Goal: Task Accomplishment & Management: Use online tool/utility

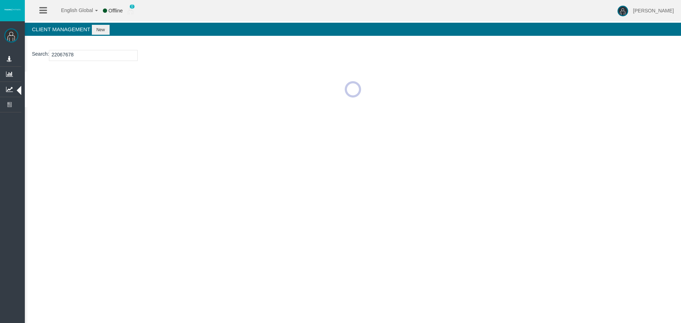
type input "22067678"
click at [101, 31] on button "New" at bounding box center [101, 30] width 18 height 10
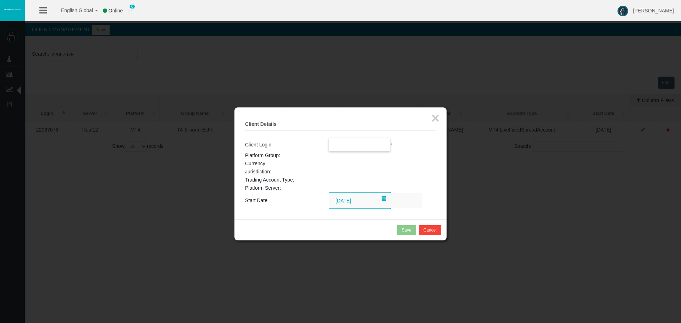
click at [350, 145] on input "text" at bounding box center [359, 144] width 61 height 13
paste input "22067678"
type input "22067678"
click at [432, 122] on button "×" at bounding box center [435, 118] width 8 height 14
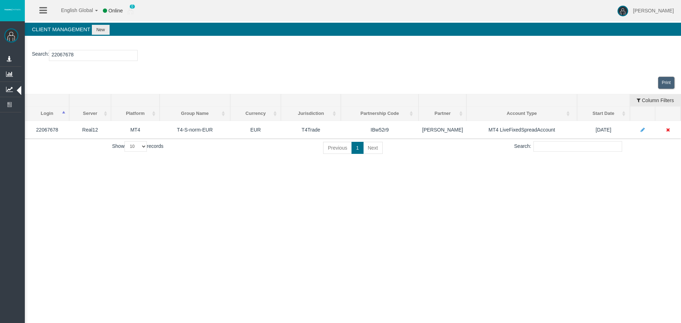
click at [65, 59] on input "22067678" at bounding box center [93, 55] width 89 height 11
paste input "15175399"
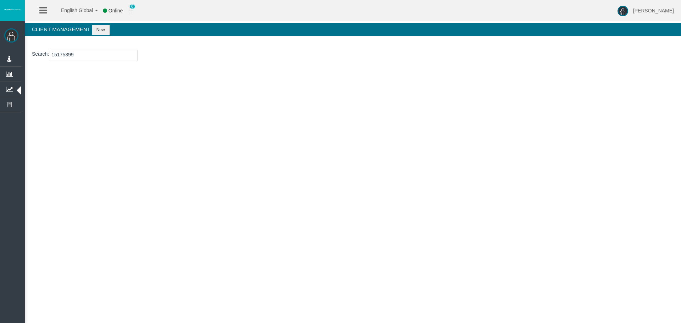
type input "15175399"
click at [105, 33] on button "New" at bounding box center [101, 30] width 18 height 10
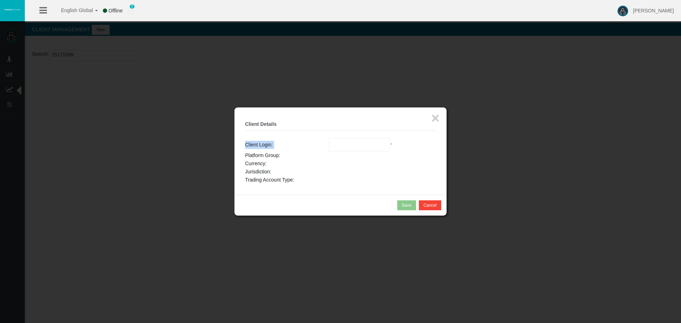
drag, startPoint x: 337, startPoint y: 137, endPoint x: 340, endPoint y: 140, distance: 5.3
click at [340, 140] on fieldset "× Client Details Client Login: Loading... * Platform Group: Currency: Jurisdict…" at bounding box center [340, 151] width 191 height 66
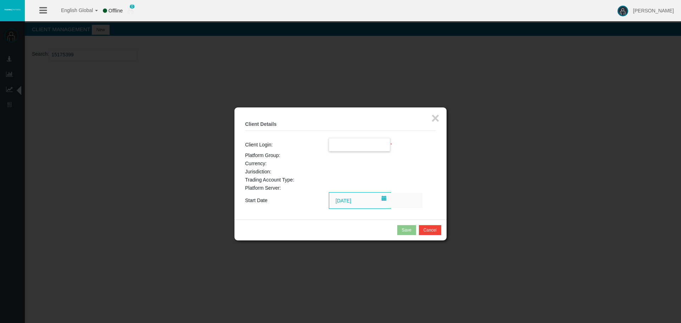
click at [340, 140] on input "text" at bounding box center [359, 144] width 61 height 13
paste input "15175399"
type input "15175399"
drag, startPoint x: 439, startPoint y: 117, endPoint x: 271, endPoint y: 5, distance: 202.0
click at [439, 117] on button "×" at bounding box center [435, 118] width 8 height 14
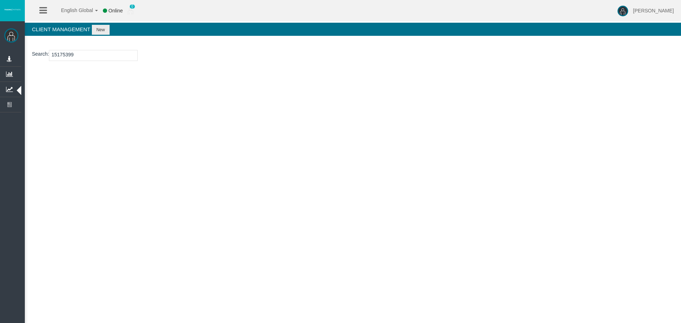
click at [69, 54] on input "15175399" at bounding box center [93, 55] width 89 height 11
paste input "2186253"
type input "12186253"
click at [104, 30] on button "New" at bounding box center [101, 30] width 18 height 10
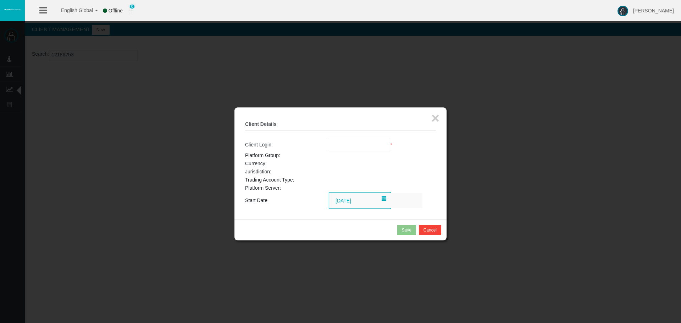
click at [349, 149] on tbody "Client Login: Loading... * Platform Group: Currency: Jurisdiction: Trading Acco…" at bounding box center [340, 173] width 191 height 71
click at [345, 141] on input "text" at bounding box center [359, 144] width 61 height 13
paste input "12186253"
type input "12186253"
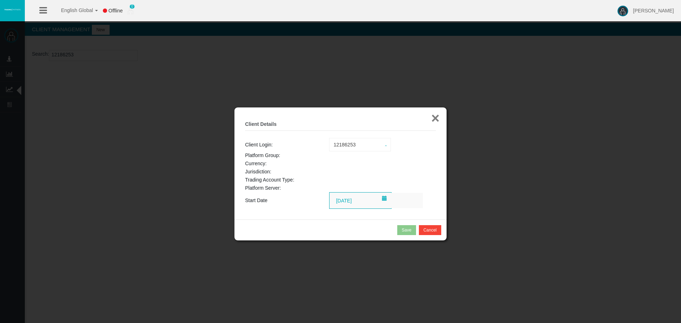
click at [432, 116] on button "×" at bounding box center [435, 118] width 8 height 14
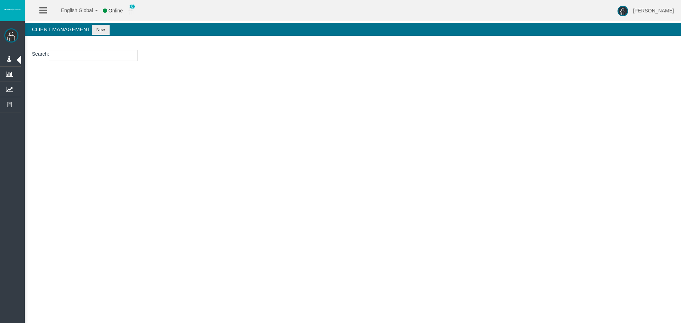
click at [65, 59] on input "number" at bounding box center [93, 55] width 89 height 11
paste input "12186253"
type input "12186253"
click at [107, 27] on button "New" at bounding box center [101, 30] width 18 height 10
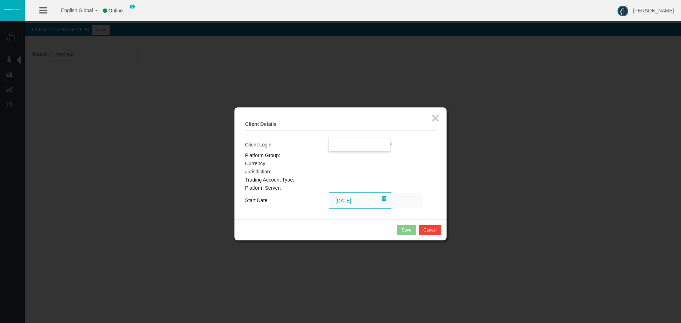
click at [359, 146] on input "text" at bounding box center [359, 144] width 61 height 13
paste input "12186253"
type input "12186253"
click at [432, 117] on button "×" at bounding box center [435, 118] width 8 height 14
